Goal: Task Accomplishment & Management: Use online tool/utility

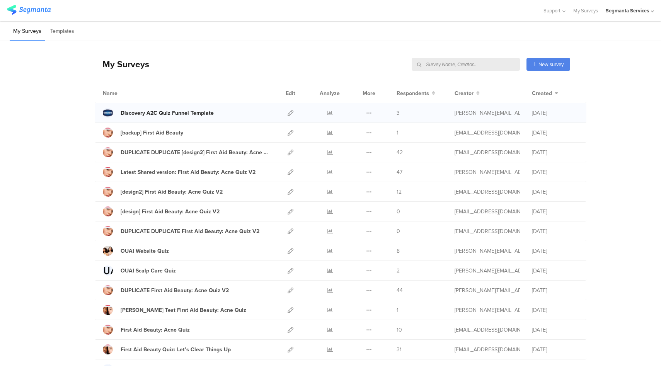
click at [160, 110] on div "Discovery A2C Quiz Funnel Template" at bounding box center [167, 113] width 93 height 8
click at [367, 112] on icon at bounding box center [369, 113] width 6 height 6
click at [355, 133] on button "Duplicate" at bounding box center [353, 133] width 43 height 14
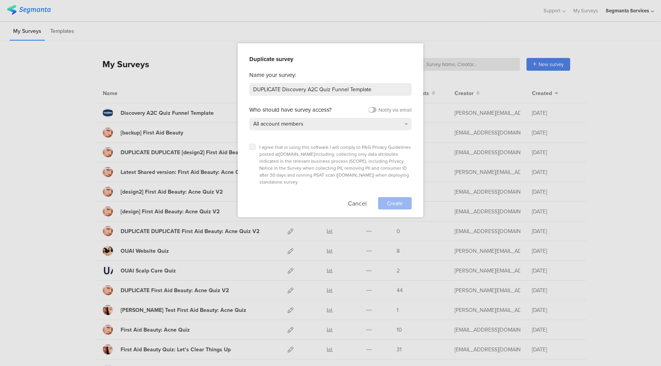
click at [252, 146] on icon at bounding box center [252, 146] width 3 height 3
click at [0, 0] on input "checkbox" at bounding box center [0, 0] width 0 height 0
click at [401, 199] on span "Create" at bounding box center [395, 203] width 16 height 8
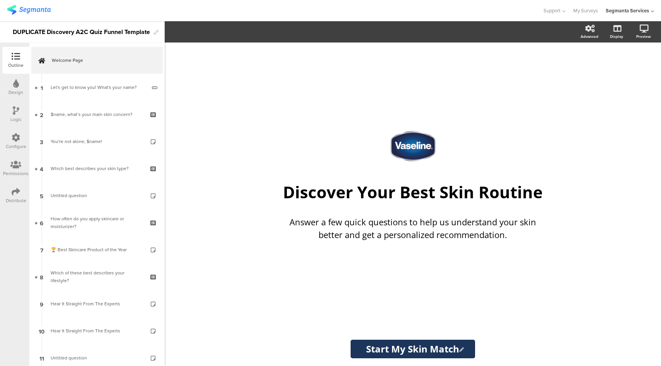
click at [287, 17] on div "Support Help Center Live Chat My Surveys Segmanta Services ACCOUNTS Segmanta Se…" at bounding box center [330, 10] width 647 height 21
click at [12, 85] on div "Design" at bounding box center [15, 87] width 27 height 27
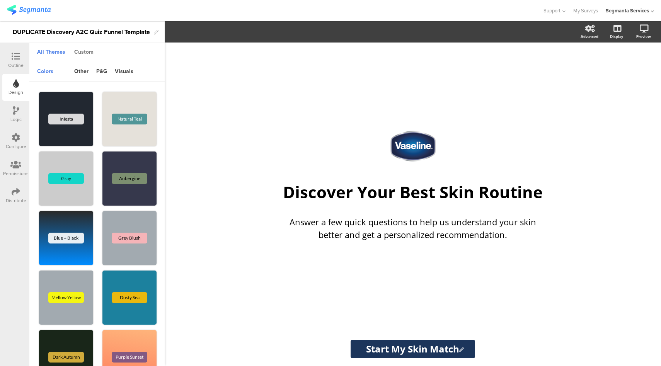
click at [85, 51] on div "Custom" at bounding box center [83, 52] width 27 height 13
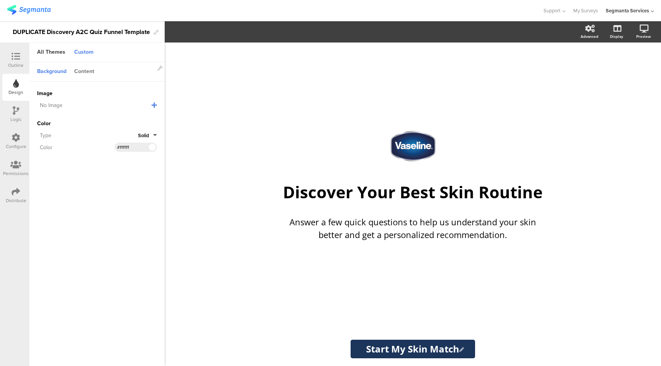
click at [85, 72] on div "Content" at bounding box center [84, 71] width 28 height 13
click at [127, 119] on input "#1c355b" at bounding box center [128, 119] width 23 height 6
paste input "cb333"
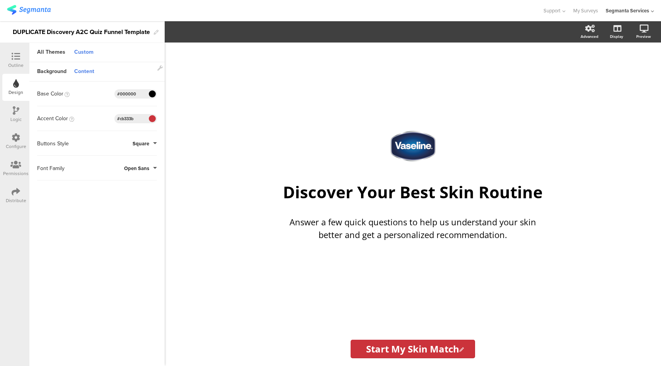
type input "#cb333b"
click at [222, 243] on div "/ Discover Your Best Skin Routine Discover Your Best Skin Routine Answer a few …" at bounding box center [413, 205] width 496 height 324
click at [98, 357] on button "Save Changes" at bounding box center [78, 355] width 81 height 14
click at [14, 56] on icon at bounding box center [16, 56] width 9 height 9
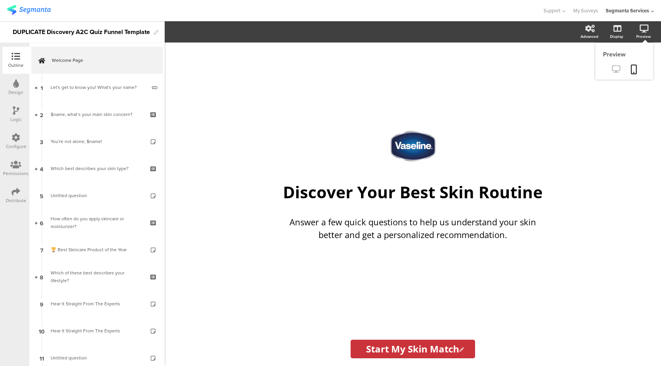
click at [616, 68] on icon at bounding box center [616, 68] width 8 height 7
click at [15, 116] on div "Logic" at bounding box center [15, 119] width 11 height 7
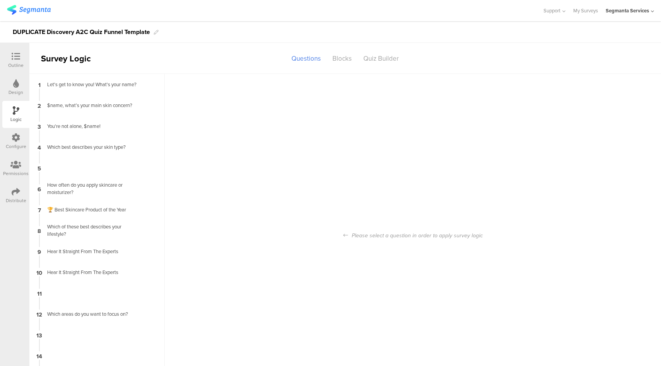
click at [15, 141] on icon at bounding box center [16, 137] width 9 height 9
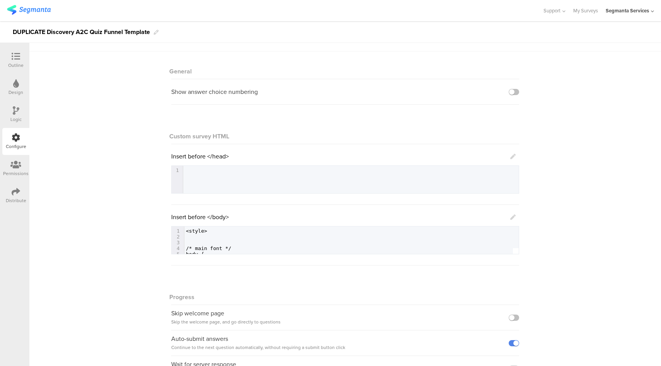
scroll to position [71, 0]
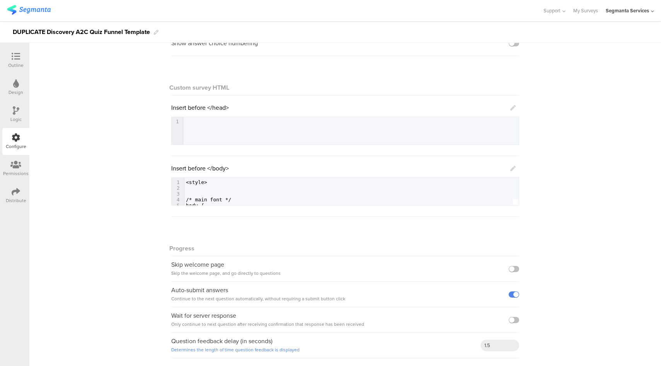
click at [511, 168] on icon at bounding box center [512, 168] width 5 height 5
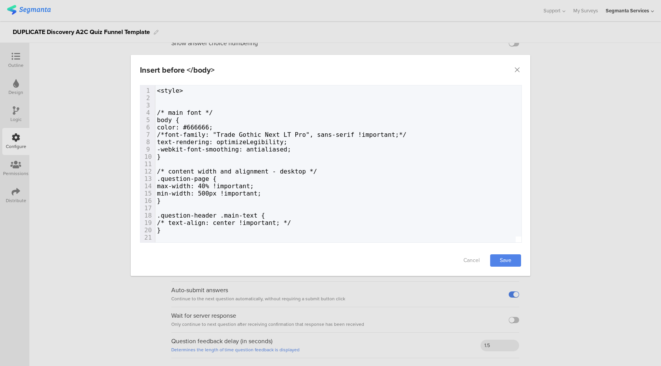
click at [268, 150] on span "-webkit-font-smoothing: antialiased;" at bounding box center [224, 149] width 134 height 7
click at [285, 137] on span "/*font-family: "Trade Gothic Next LT Pro", sans-serif !important;*/" at bounding box center [282, 134] width 250 height 7
type textarea "<style> /* main font */ body { color: #666666; /*font-family: "Trade Gothic Nex…"
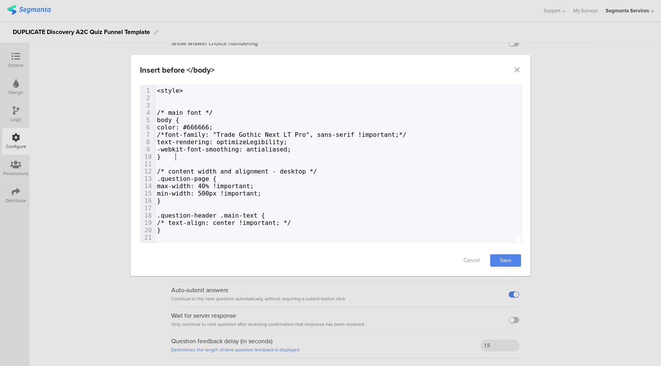
type textarea "<style> /* main font */ body { color: #666666; /*font-family: "Trade Gothic Nex…"
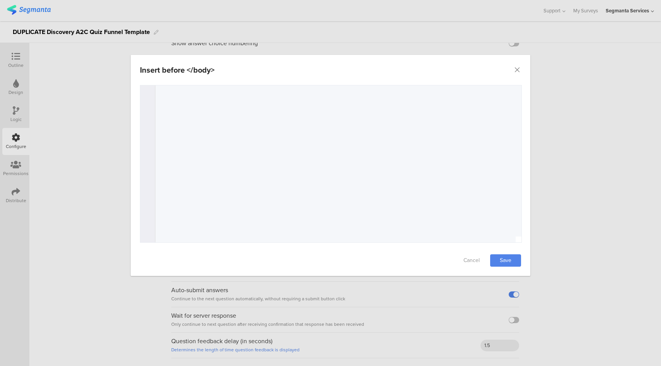
scroll to position [4538, 0]
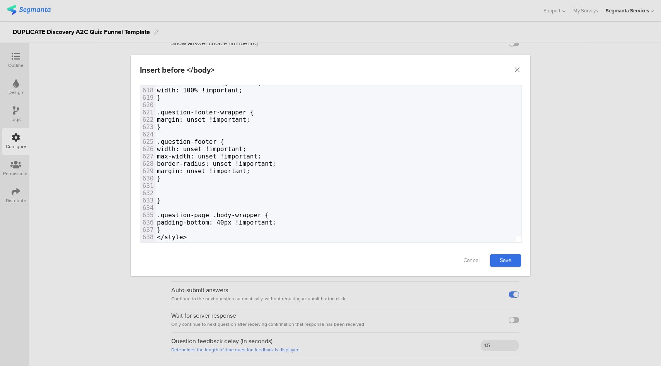
click at [511, 262] on link "Save" at bounding box center [505, 260] width 31 height 12
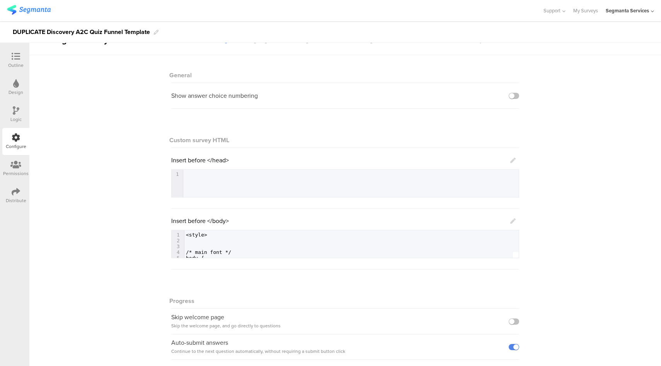
scroll to position [0, 0]
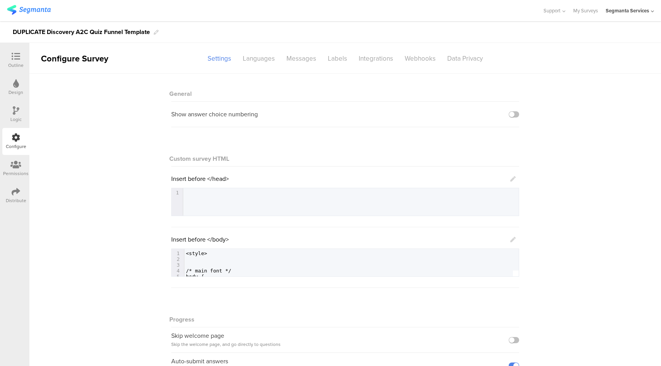
click at [16, 87] on icon at bounding box center [16, 83] width 6 height 9
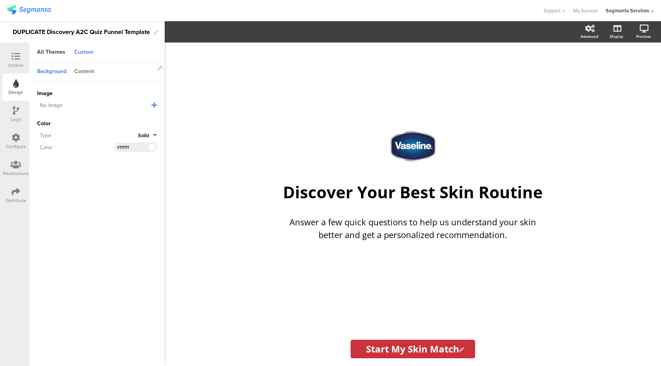
click at [86, 74] on div "Content" at bounding box center [84, 71] width 28 height 13
click at [129, 166] on span "Open Sans" at bounding box center [136, 168] width 25 height 7
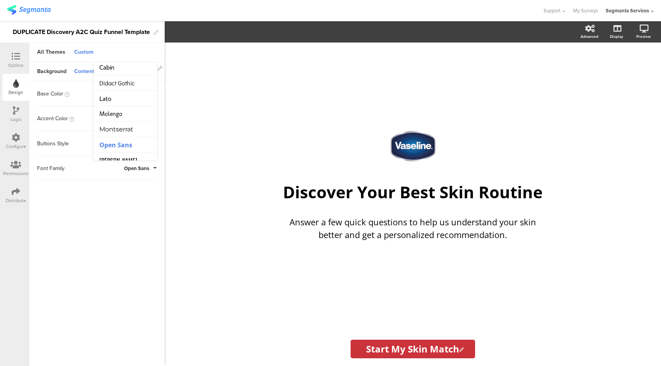
click at [13, 112] on icon at bounding box center [16, 110] width 7 height 9
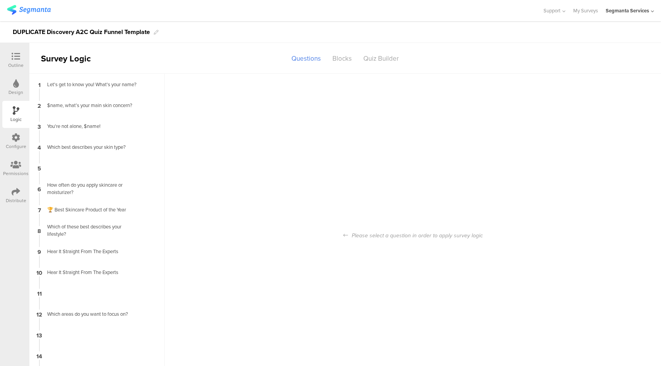
click at [21, 140] on div "Configure" at bounding box center [15, 141] width 27 height 27
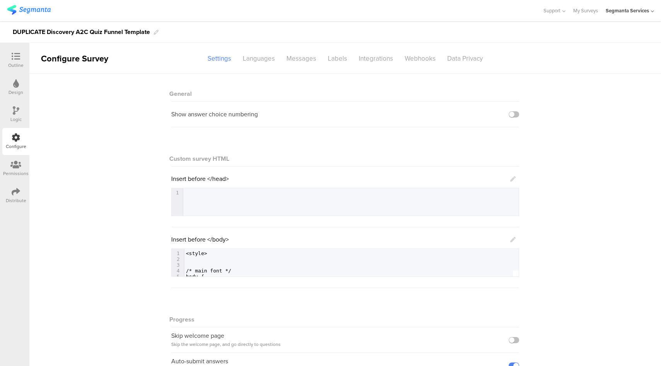
click at [214, 202] on div "1 1 ​" at bounding box center [355, 211] width 366 height 47
drag, startPoint x: 207, startPoint y: 255, endPoint x: 180, endPoint y: 253, distance: 26.8
click at [217, 196] on div "1 1 ​" at bounding box center [353, 192] width 341 height 9
click at [18, 60] on icon at bounding box center [16, 56] width 9 height 9
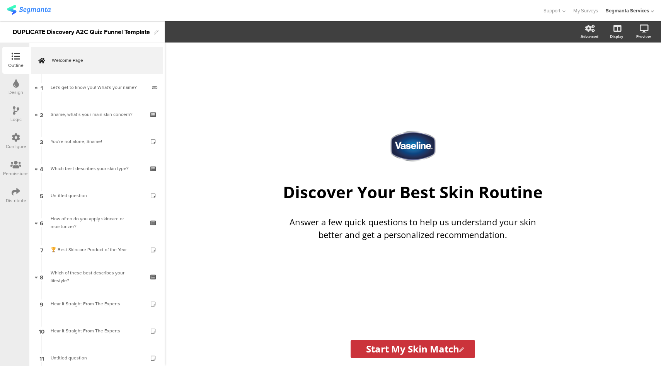
click at [20, 118] on div "Logic" at bounding box center [15, 119] width 11 height 7
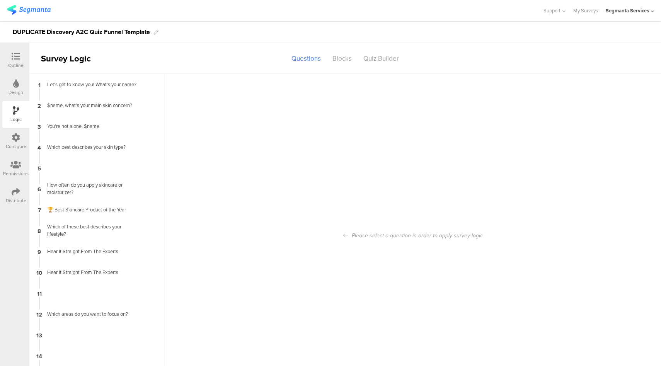
click at [17, 86] on icon at bounding box center [16, 83] width 6 height 9
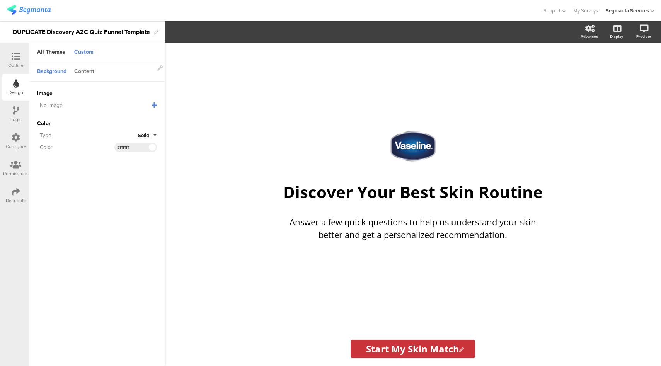
click at [91, 72] on div "Content" at bounding box center [84, 71] width 28 height 13
click at [149, 171] on button "Open Sans" at bounding box center [140, 168] width 33 height 7
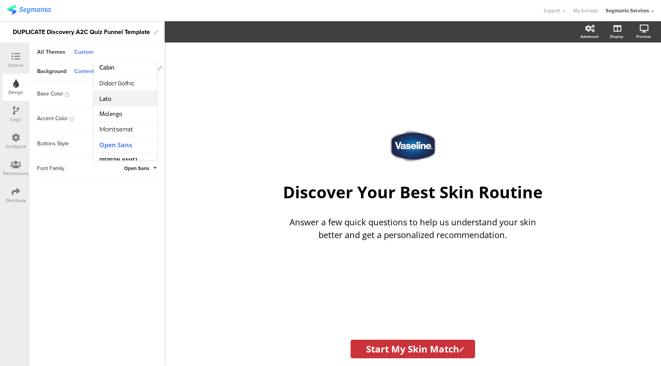
click at [122, 97] on li "Lato" at bounding box center [125, 98] width 63 height 15
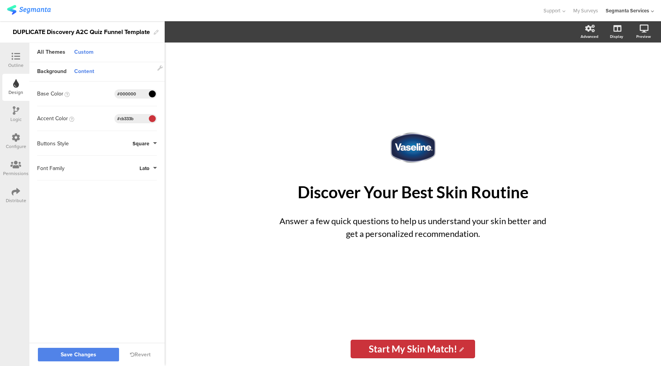
click at [147, 169] on span "Lato" at bounding box center [145, 168] width 10 height 7
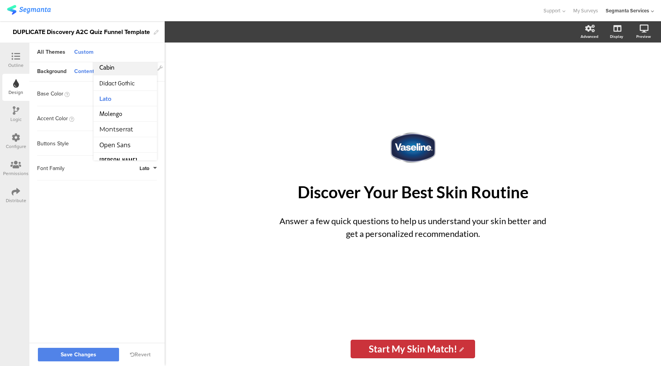
click at [131, 67] on li "Cabin" at bounding box center [125, 67] width 63 height 15
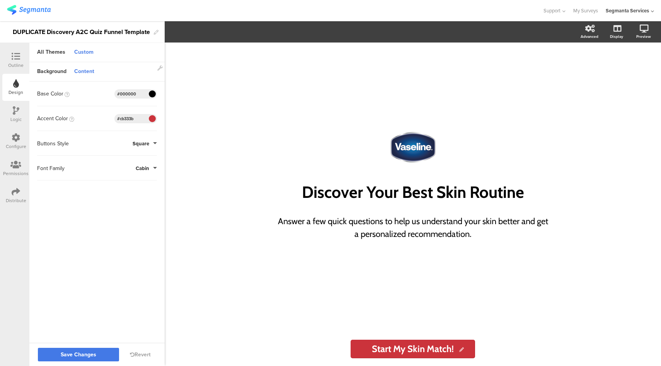
click at [79, 355] on span "Save Changes" at bounding box center [79, 355] width 36 height 0
click at [18, 62] on div "Outline" at bounding box center [15, 65] width 15 height 7
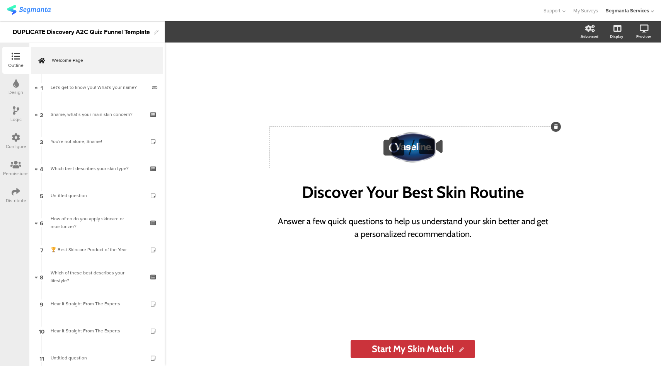
click at [401, 133] on button at bounding box center [394, 147] width 26 height 31
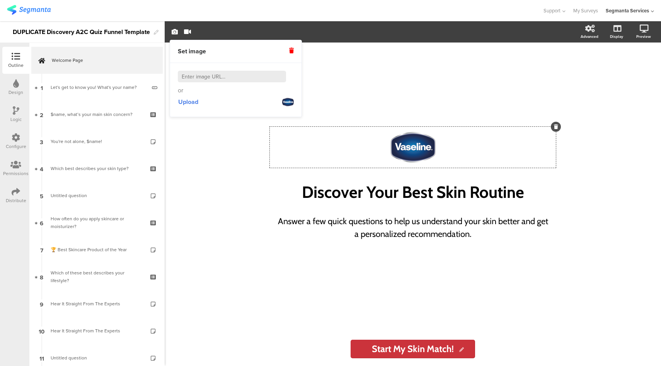
click at [290, 50] on icon at bounding box center [291, 50] width 5 height 5
click at [210, 77] on input at bounding box center [232, 77] width 108 height 12
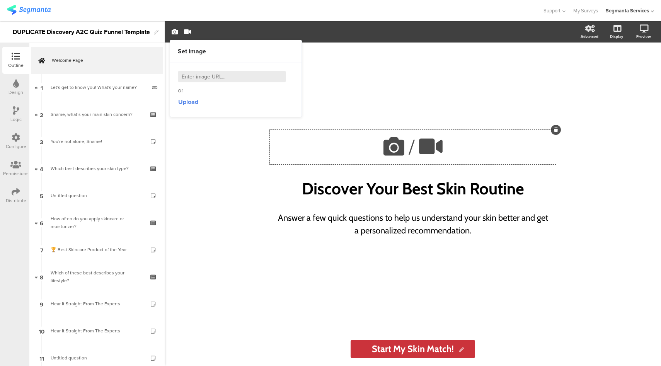
paste input "[URL][DOMAIN_NAME]"
type input "[URL][DOMAIN_NAME]"
click at [267, 51] on div "Set image" at bounding box center [236, 51] width 116 height 9
